Goal: Task Accomplishment & Management: Complete application form

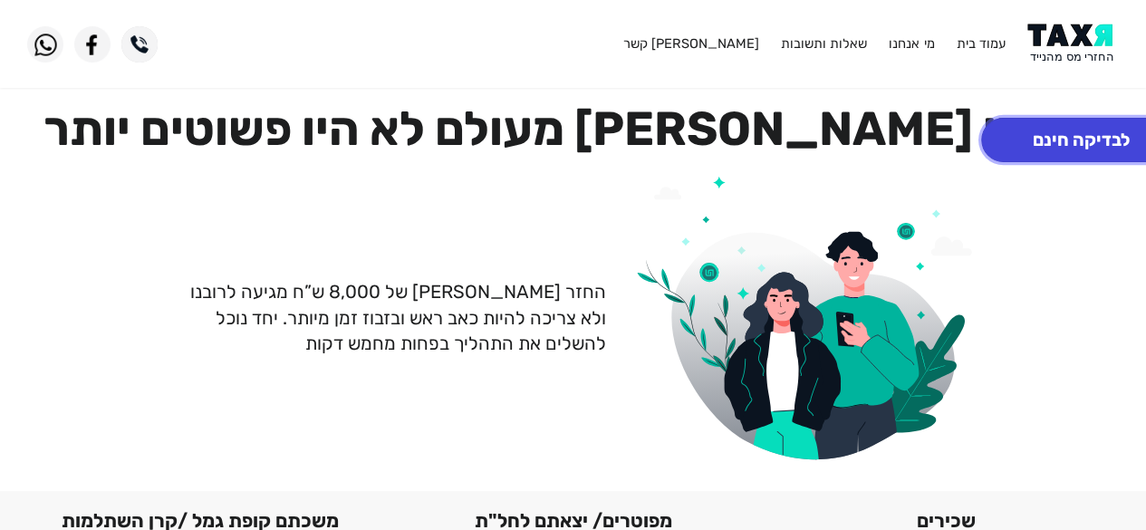
click at [1043, 133] on button "לבדיקה חינם" at bounding box center [1081, 140] width 200 height 44
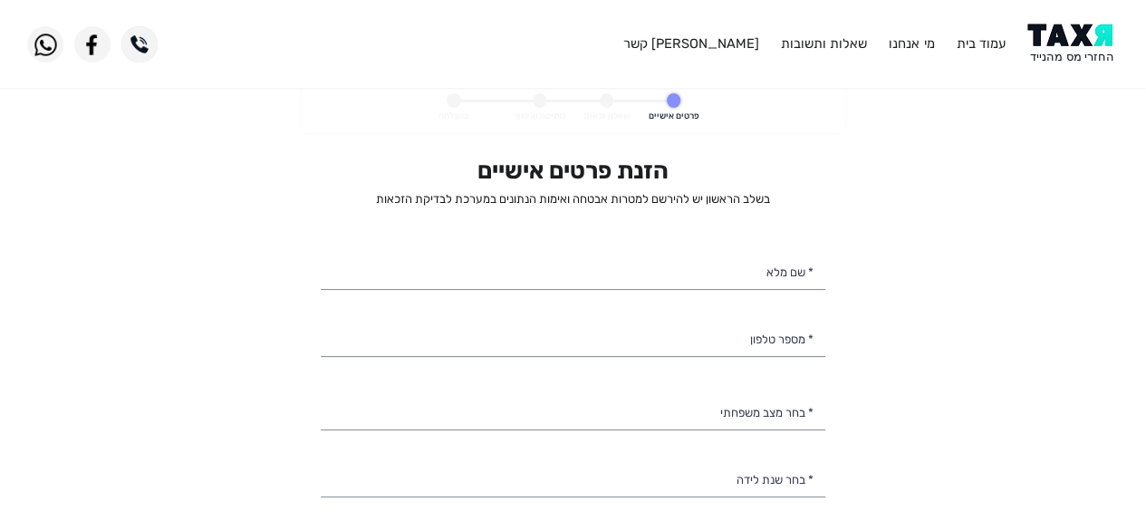
select select
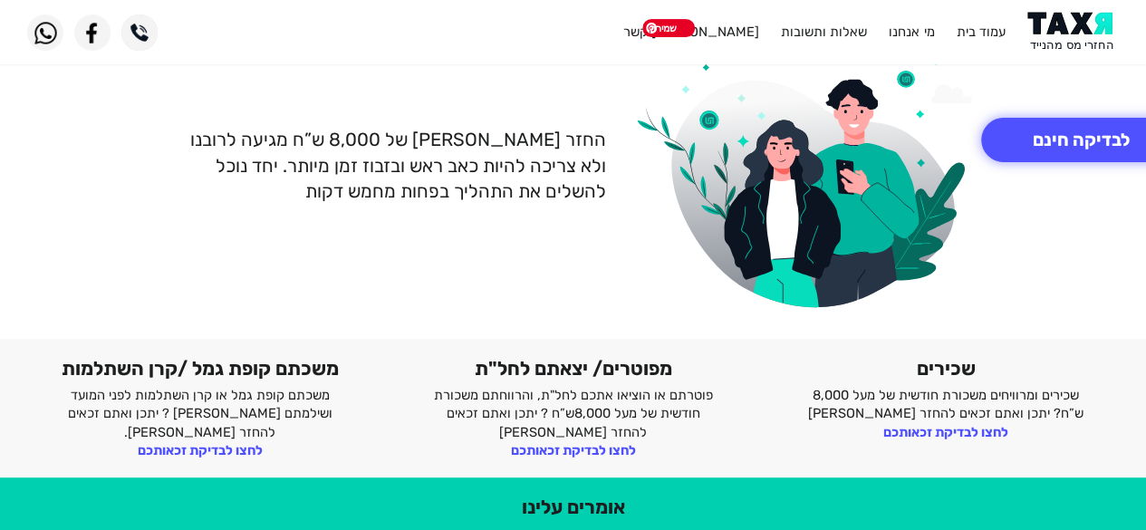
scroll to position [154, 0]
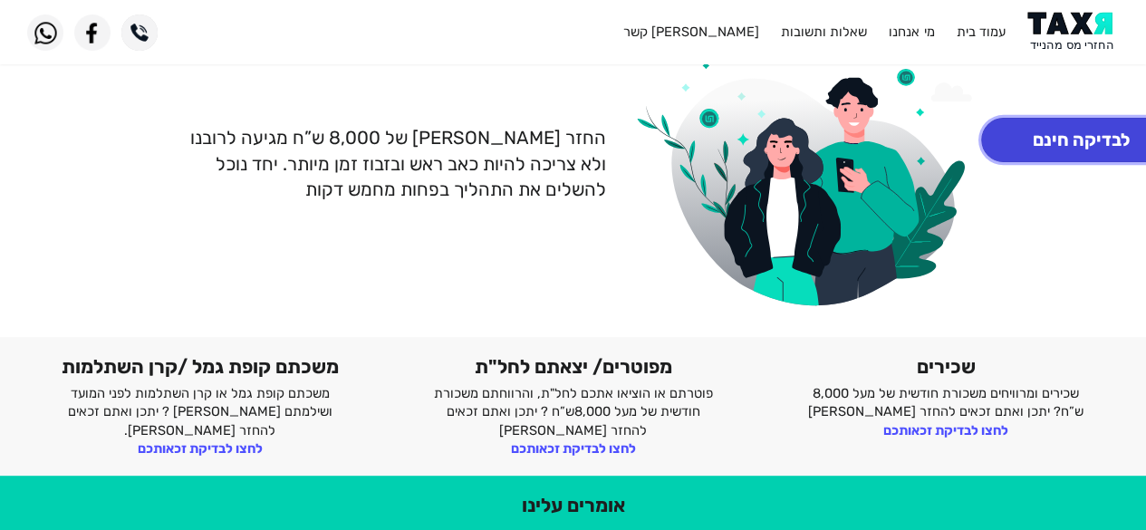
click at [1067, 134] on button "לבדיקה חינם" at bounding box center [1081, 140] width 200 height 44
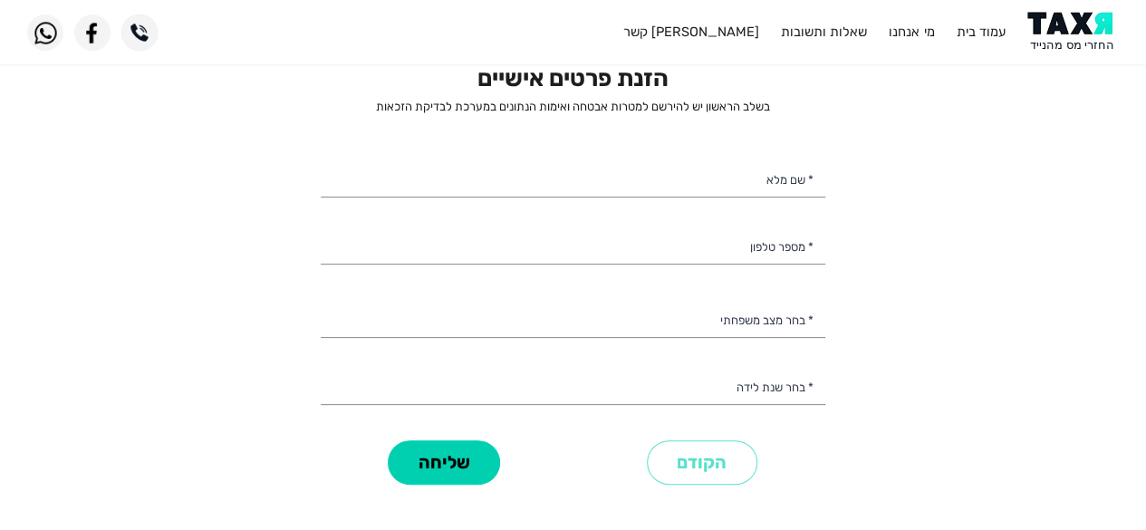
select select
